Goal: Feedback & Contribution: Submit feedback/report problem

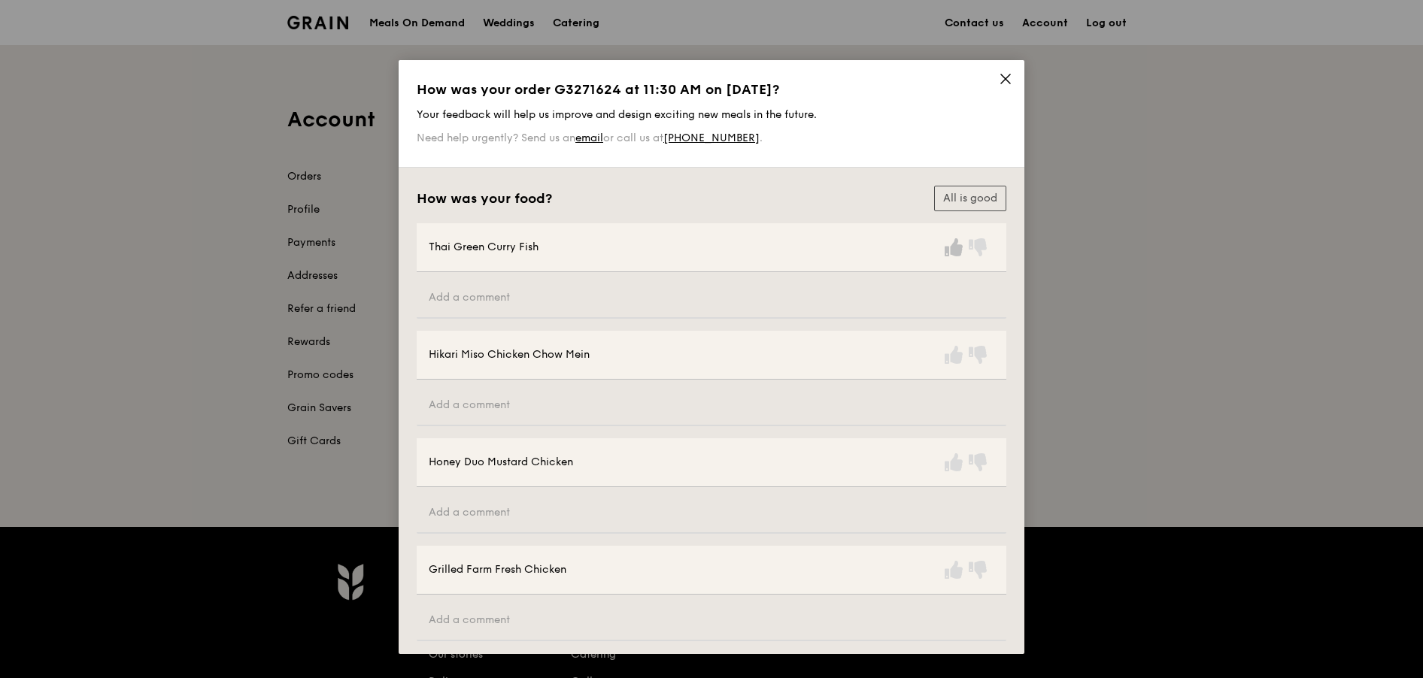
click at [948, 247] on icon at bounding box center [954, 247] width 18 height 18
click at [950, 354] on icon at bounding box center [954, 355] width 18 height 18
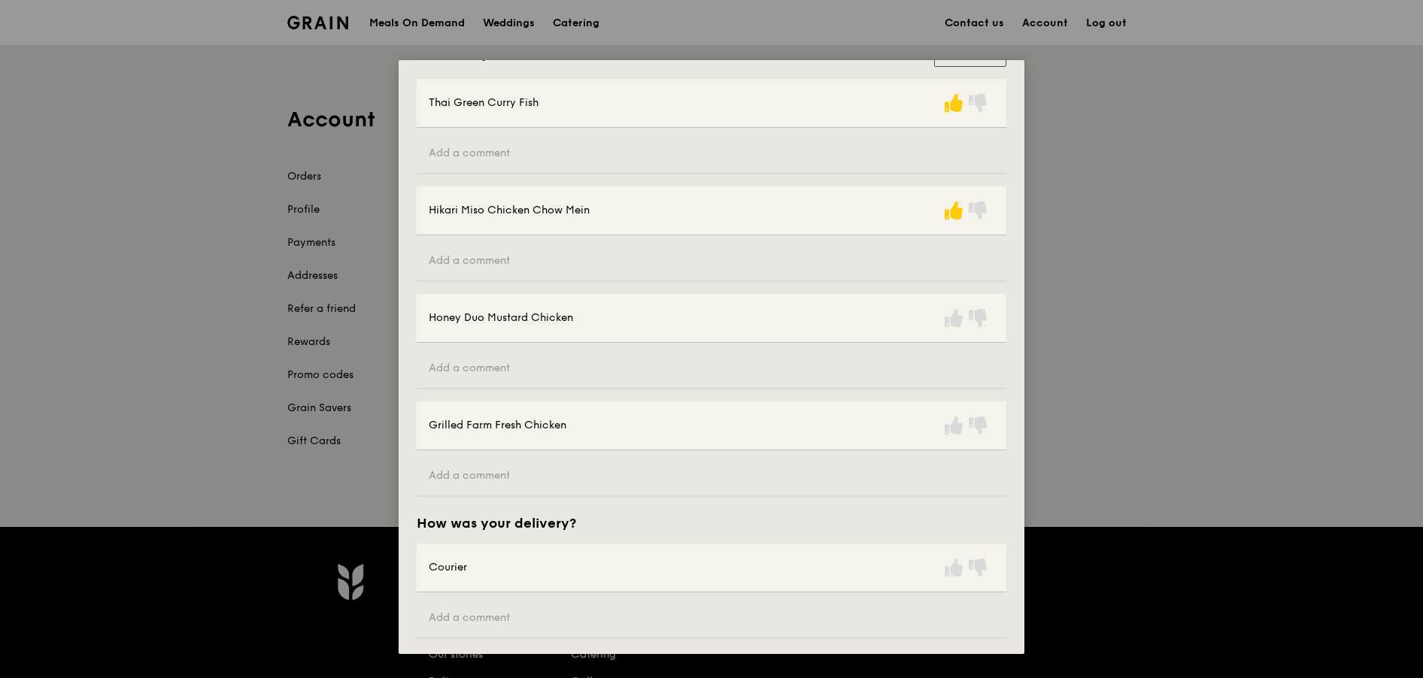
scroll to position [150, 0]
click at [950, 315] on icon at bounding box center [954, 312] width 18 height 18
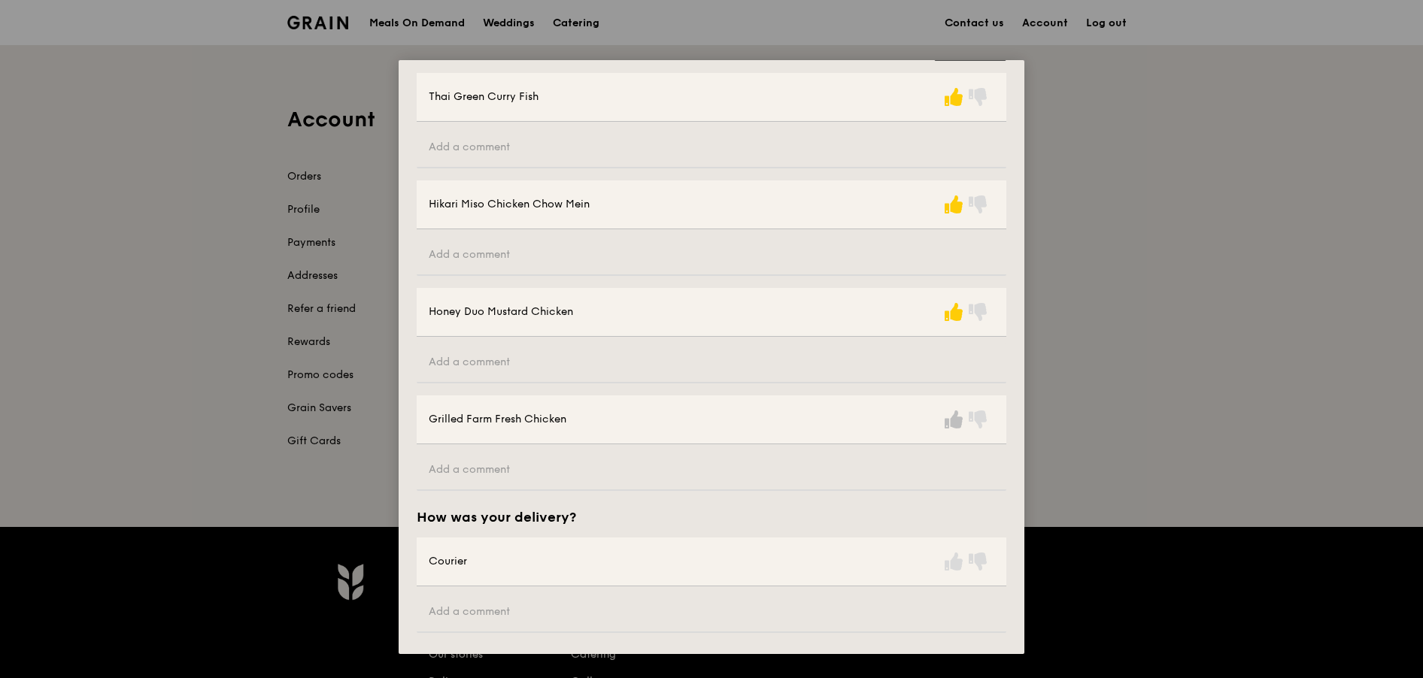
click at [947, 418] on icon at bounding box center [954, 420] width 18 height 18
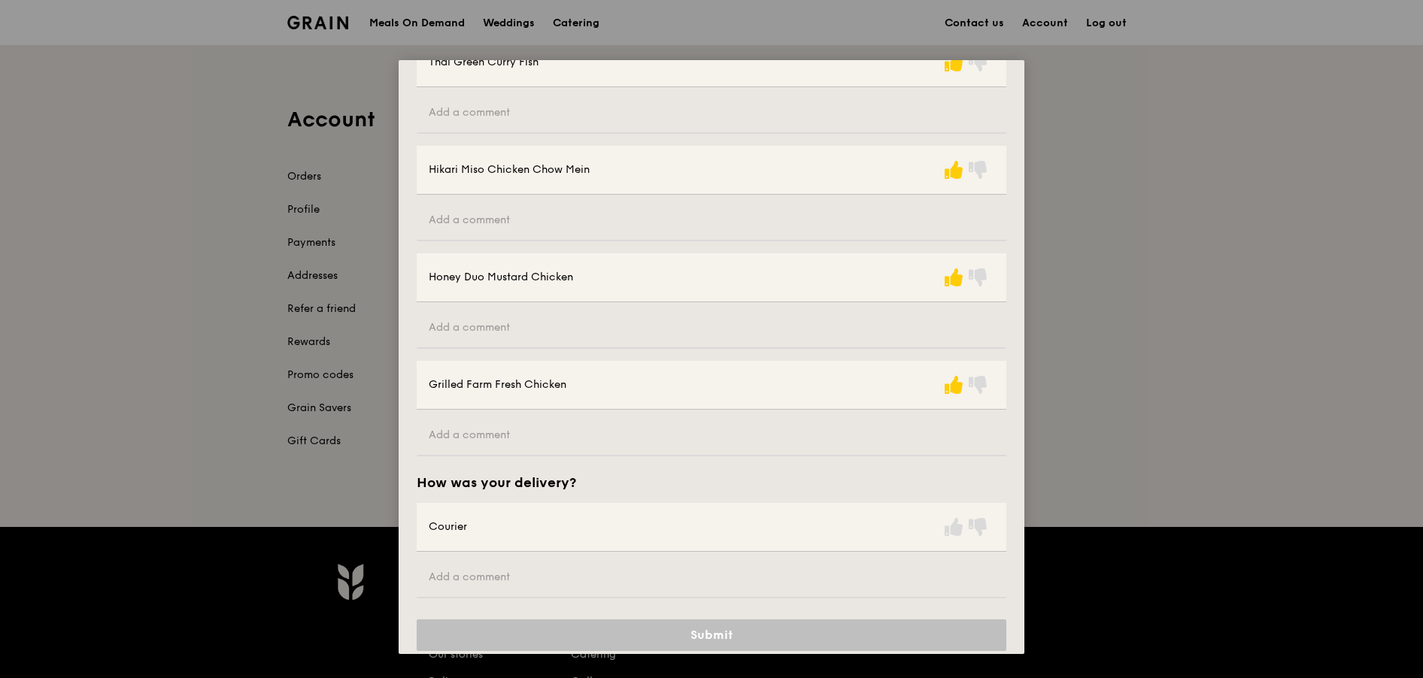
scroll to position [203, 0]
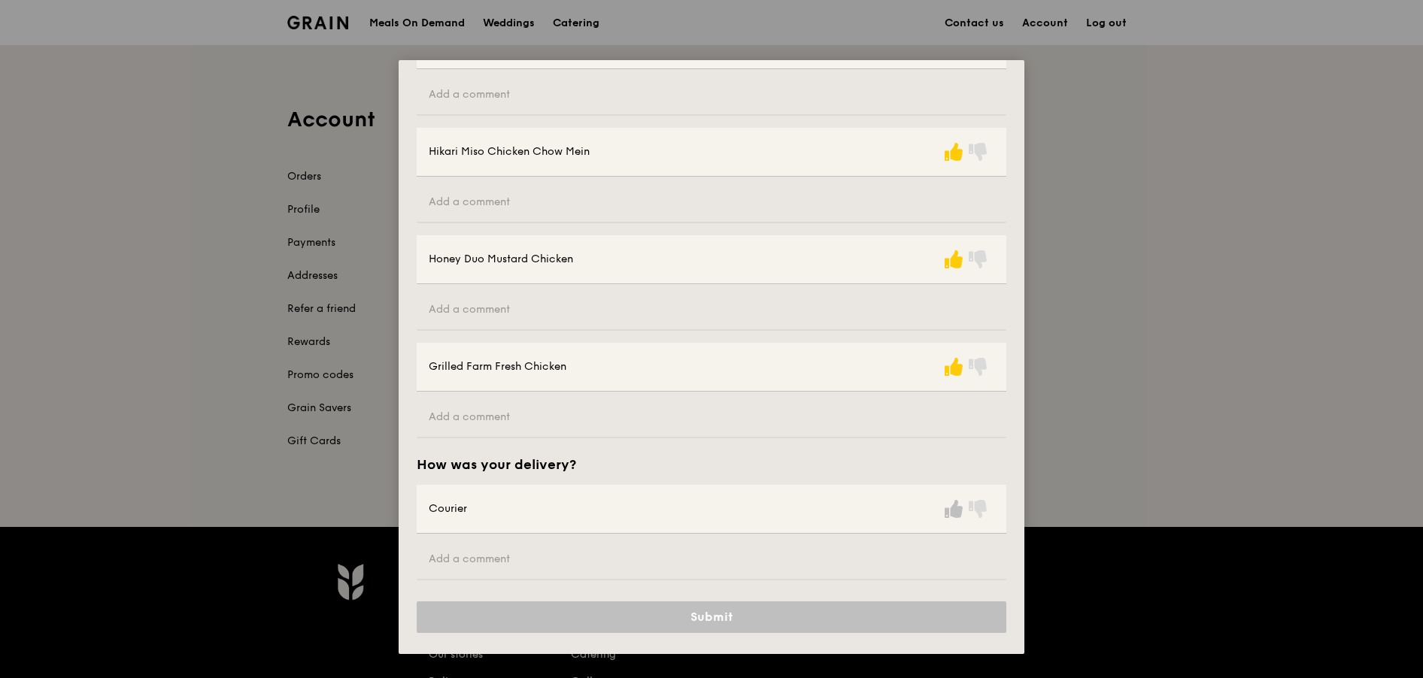
click at [952, 507] on icon at bounding box center [954, 509] width 18 height 18
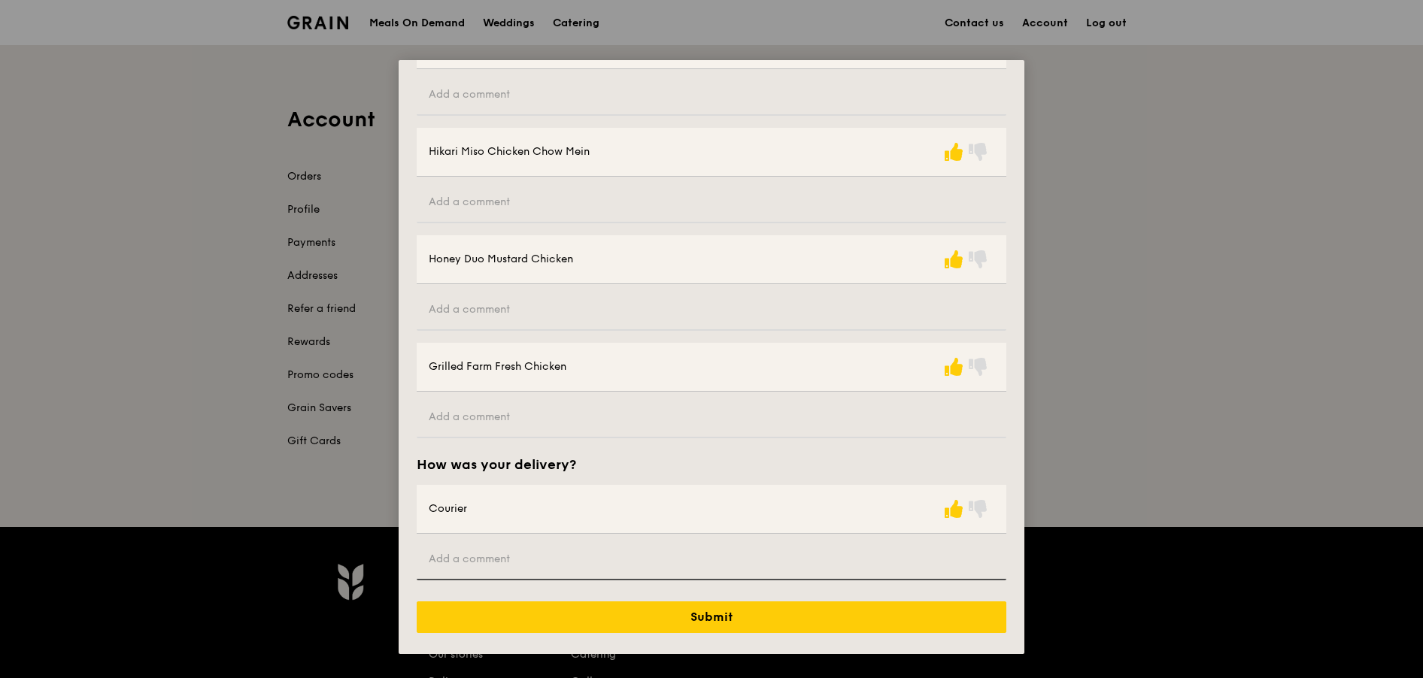
click at [536, 560] on input "text" at bounding box center [712, 560] width 590 height 41
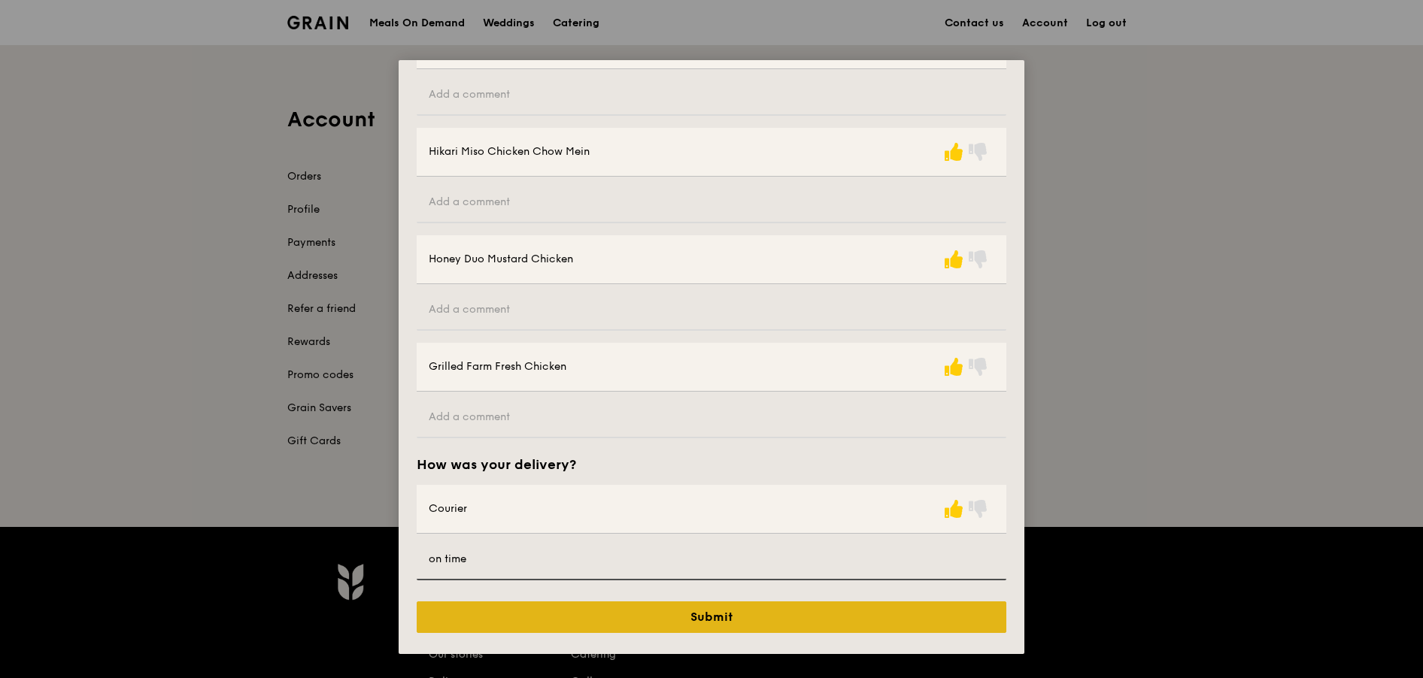
type input "on time"
click at [730, 625] on button "Submit" at bounding box center [712, 618] width 590 height 32
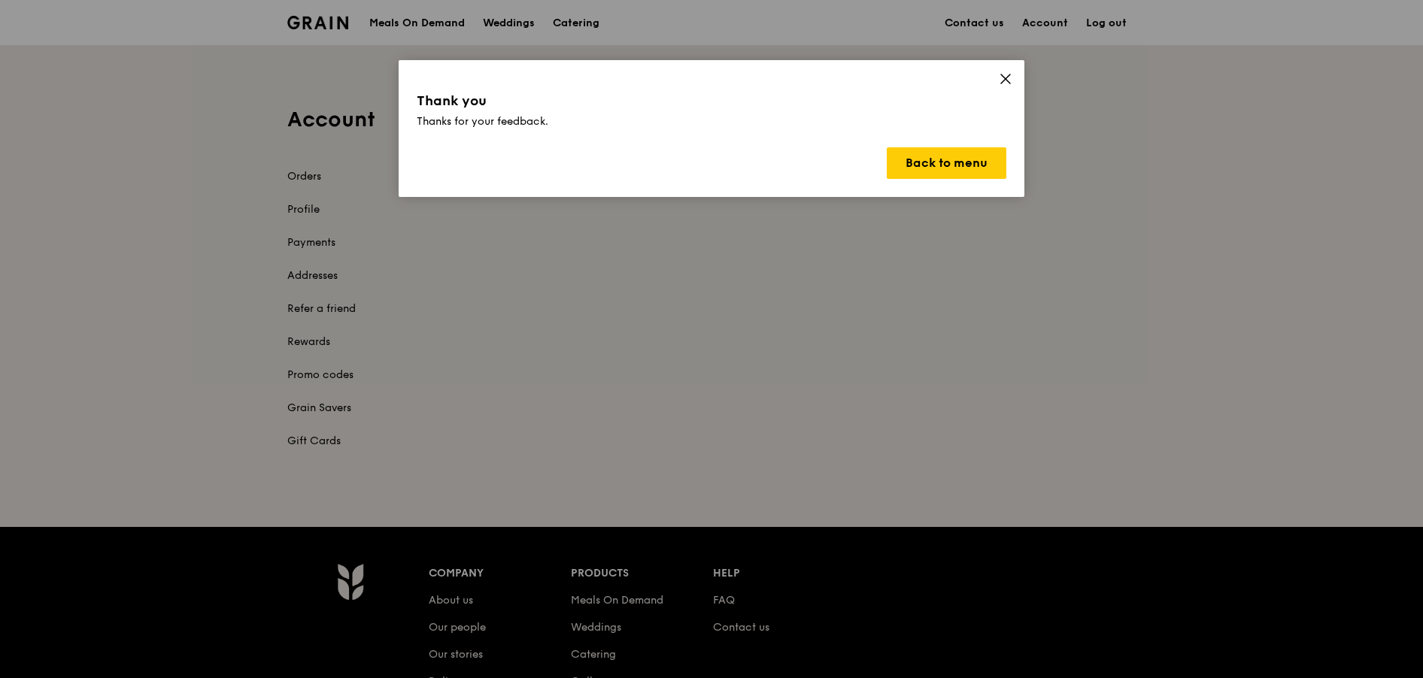
click at [1005, 77] on icon at bounding box center [1005, 78] width 9 height 9
